Goal: Task Accomplishment & Management: Manage account settings

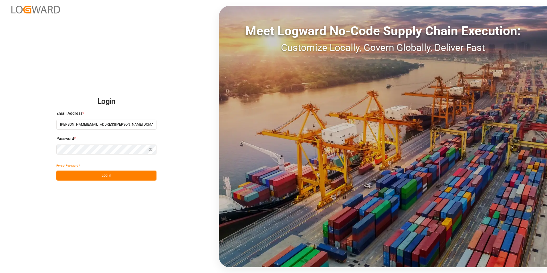
drag, startPoint x: 120, startPoint y: 125, endPoint x: -62, endPoint y: 107, distance: 182.9
click at [0, 107] on html "Login Email Address * robert.manelski@cofresco.com Password * Show password For…" at bounding box center [273, 136] width 547 height 273
type input "natalia.kulwicka@cofresco.com"
click at [85, 174] on button "Log In" at bounding box center [106, 176] width 100 height 10
